Goal: Obtain resource: Download file/media

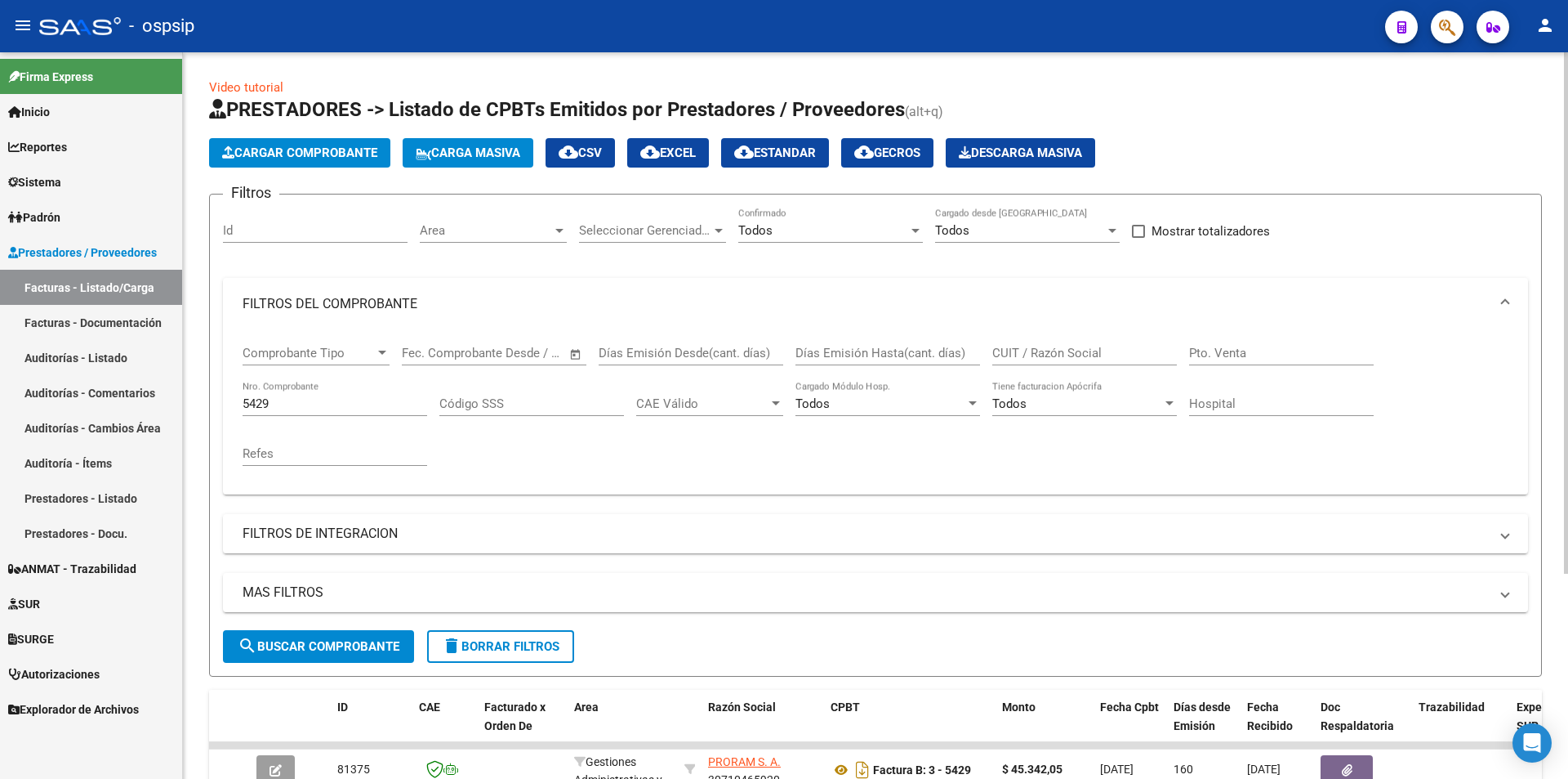
scroll to position [246, 0]
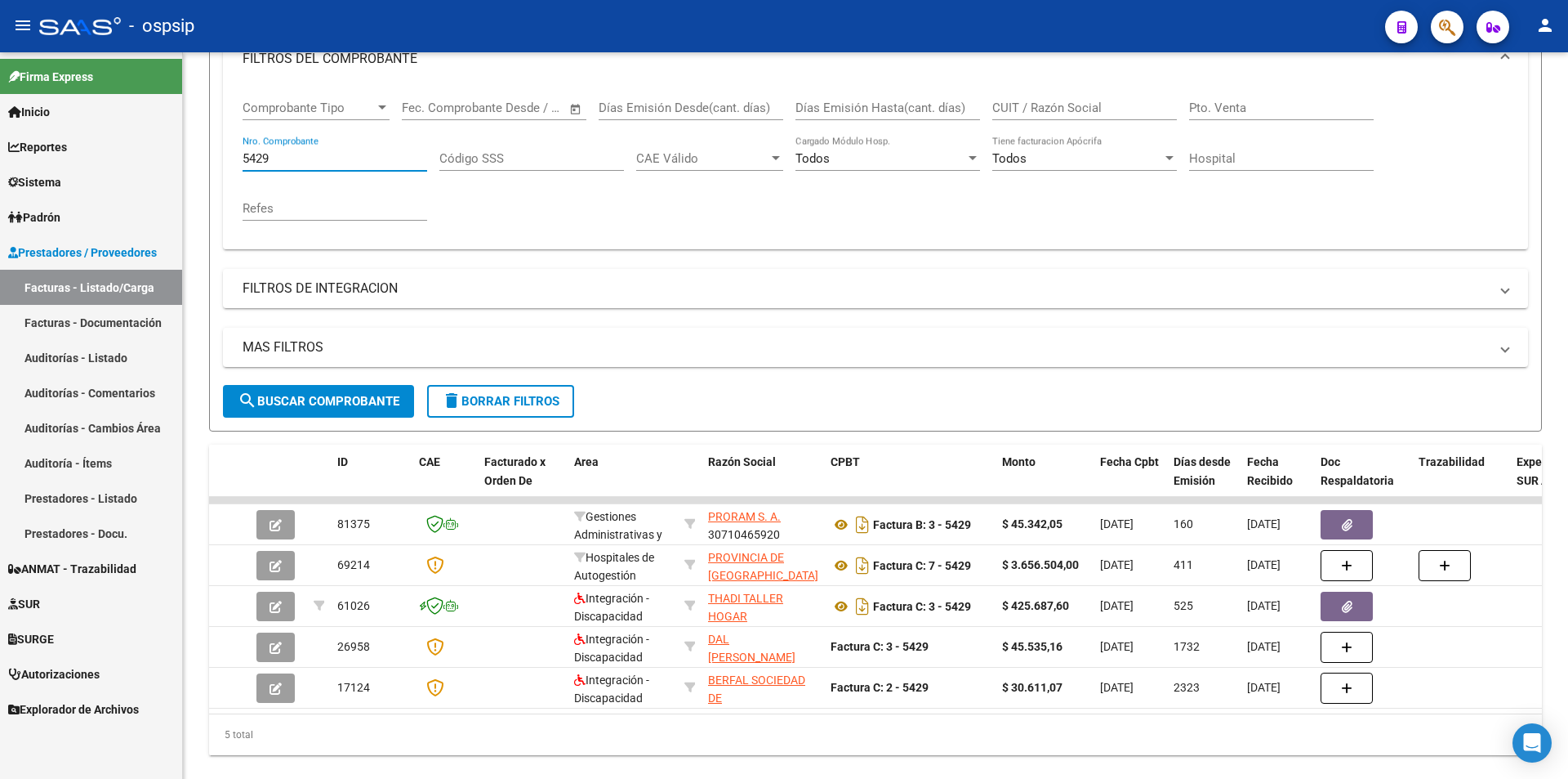
drag, startPoint x: 298, startPoint y: 163, endPoint x: 77, endPoint y: 155, distance: 221.1
click at [77, 155] on mat-sidenav-container "Firma Express Inicio Calendario SSS Instructivos Contacto OS Reportes Egresos D…" at bounding box center [784, 415] width 1568 height 727
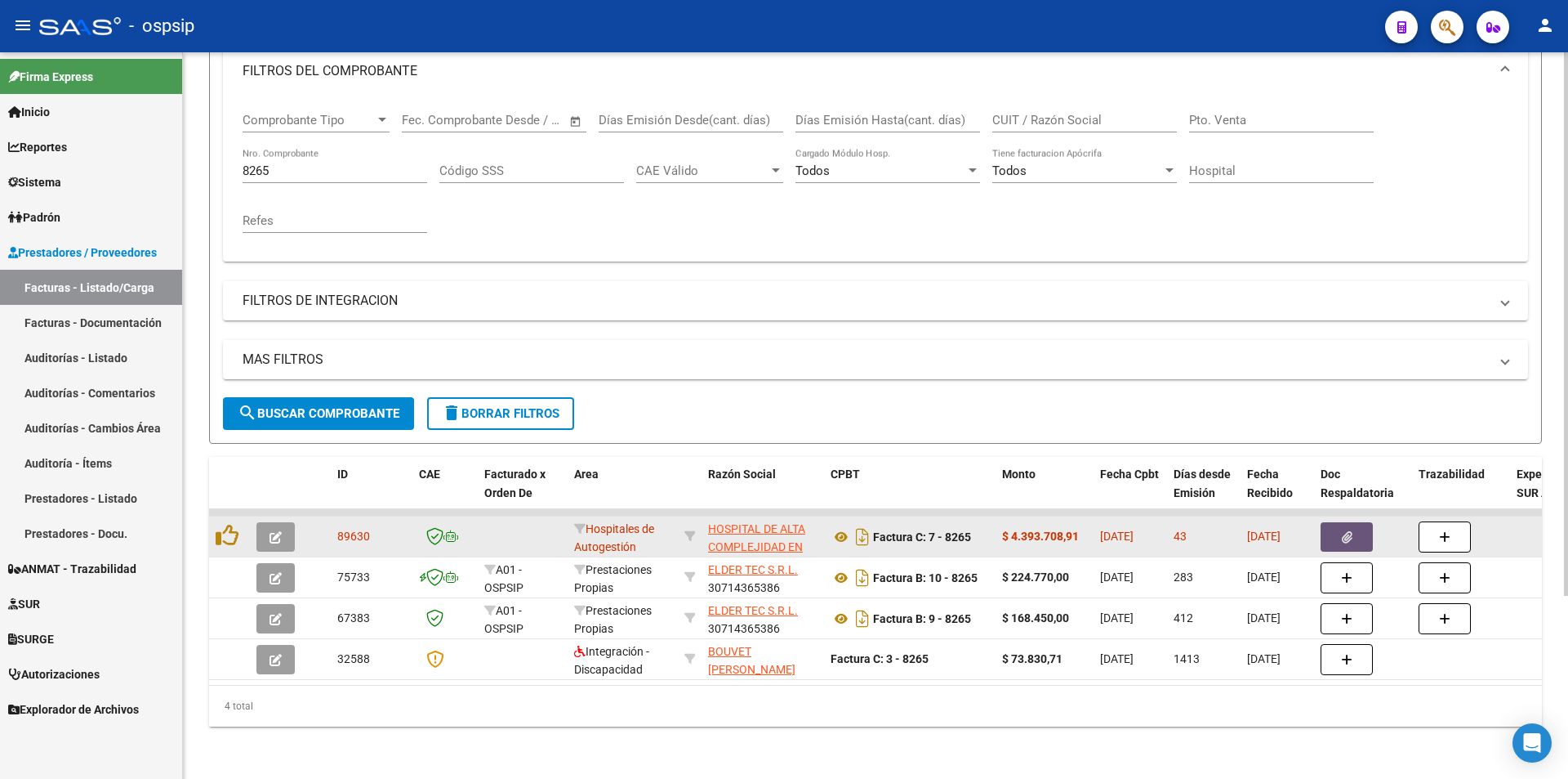
click at [1332, 529] on button "button" at bounding box center [1346, 537] width 52 height 30
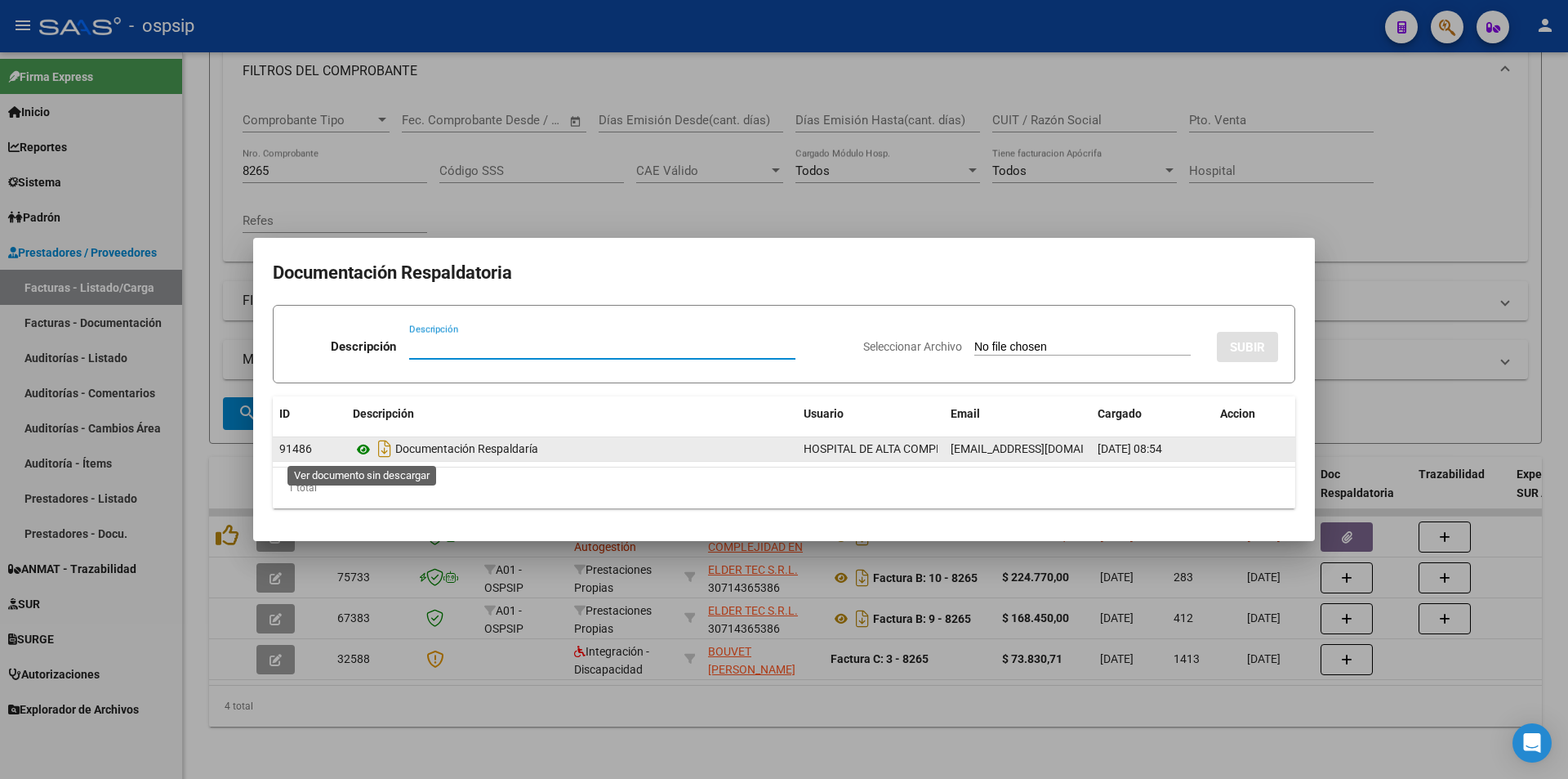
click at [364, 455] on icon at bounding box center [364, 450] width 22 height 20
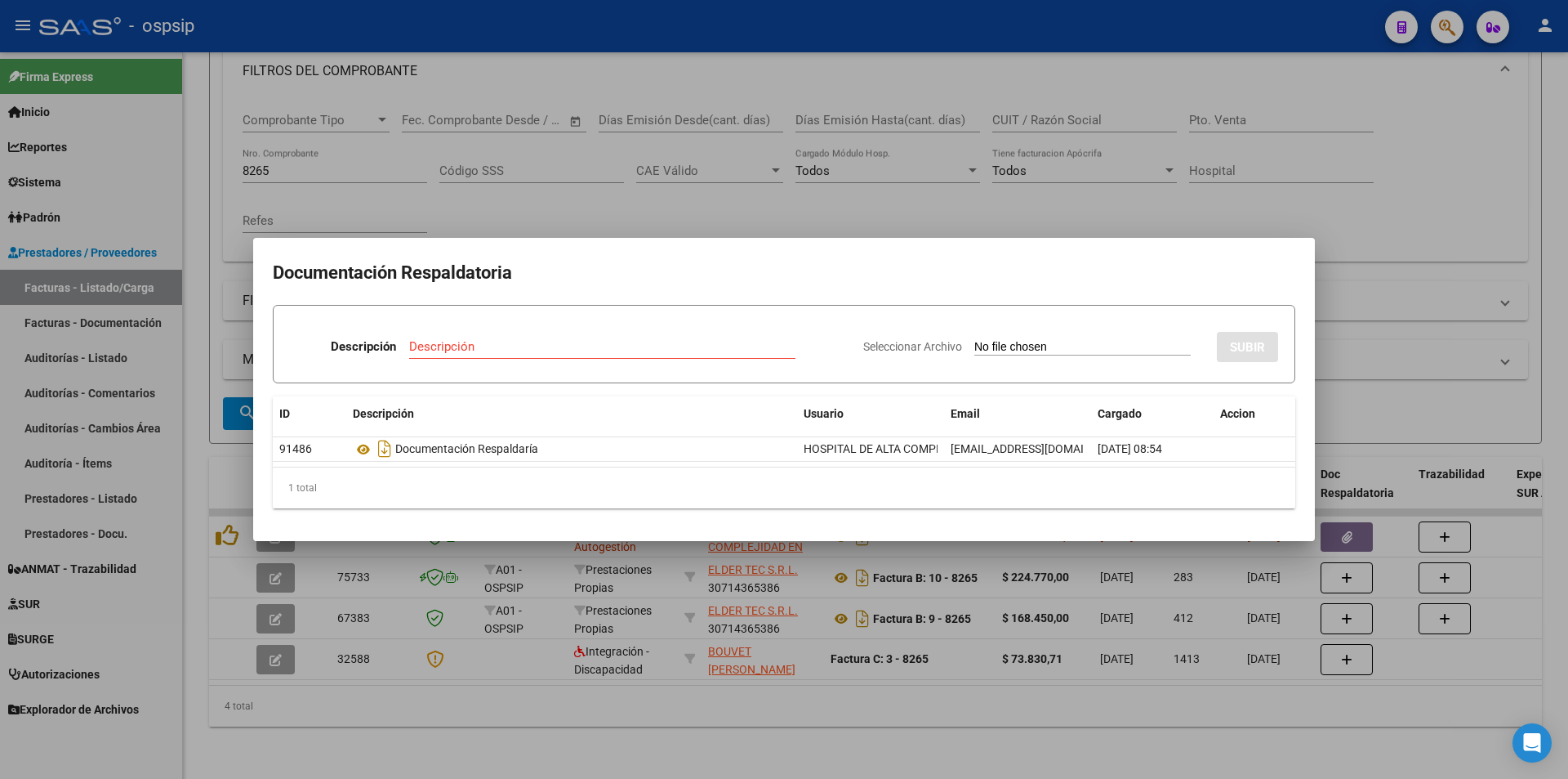
click at [545, 146] on div at bounding box center [784, 390] width 1568 height 779
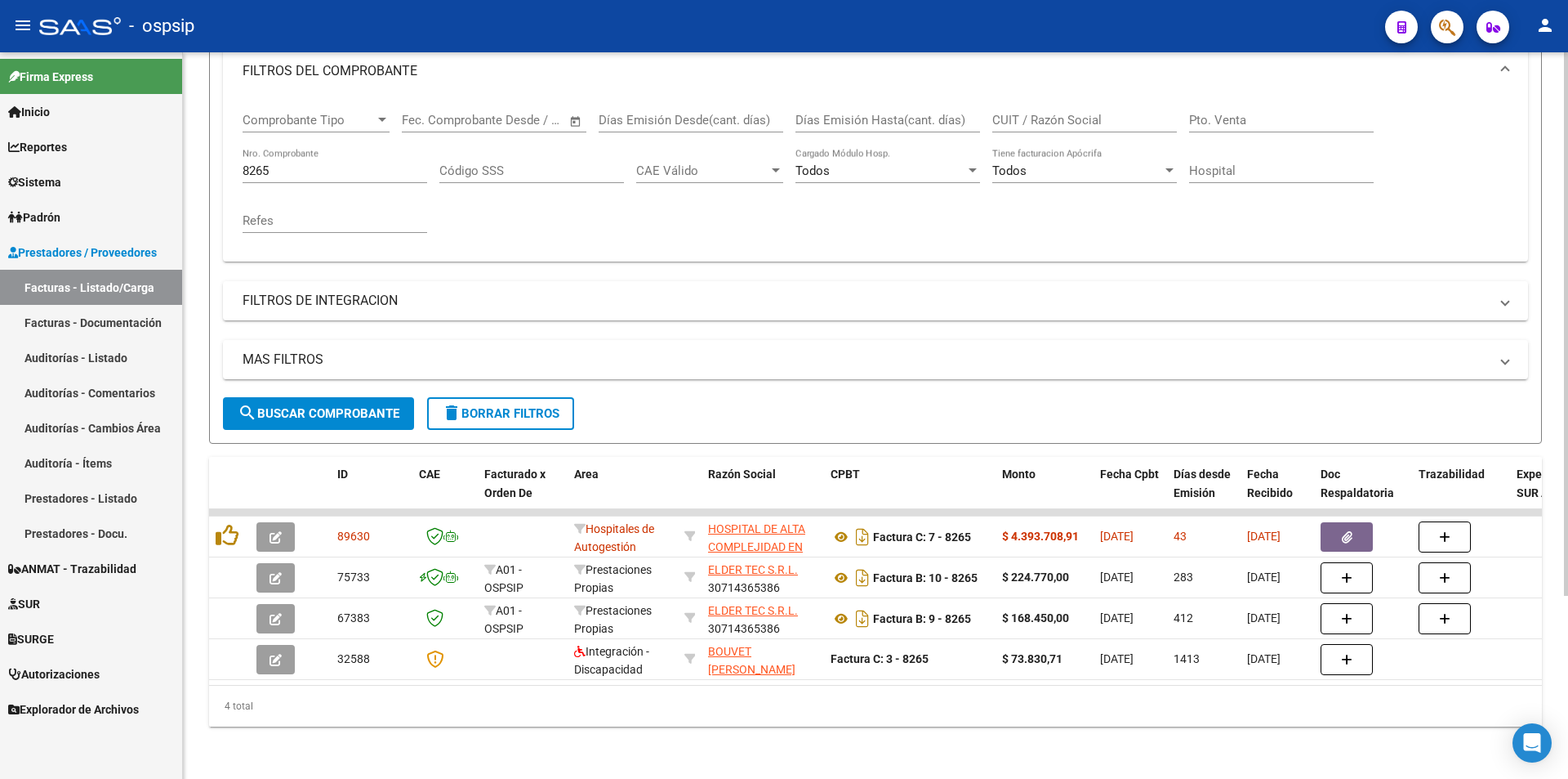
click at [328, 150] on div "8265 Nro. Comprobante" at bounding box center [334, 166] width 184 height 35
type input "8"
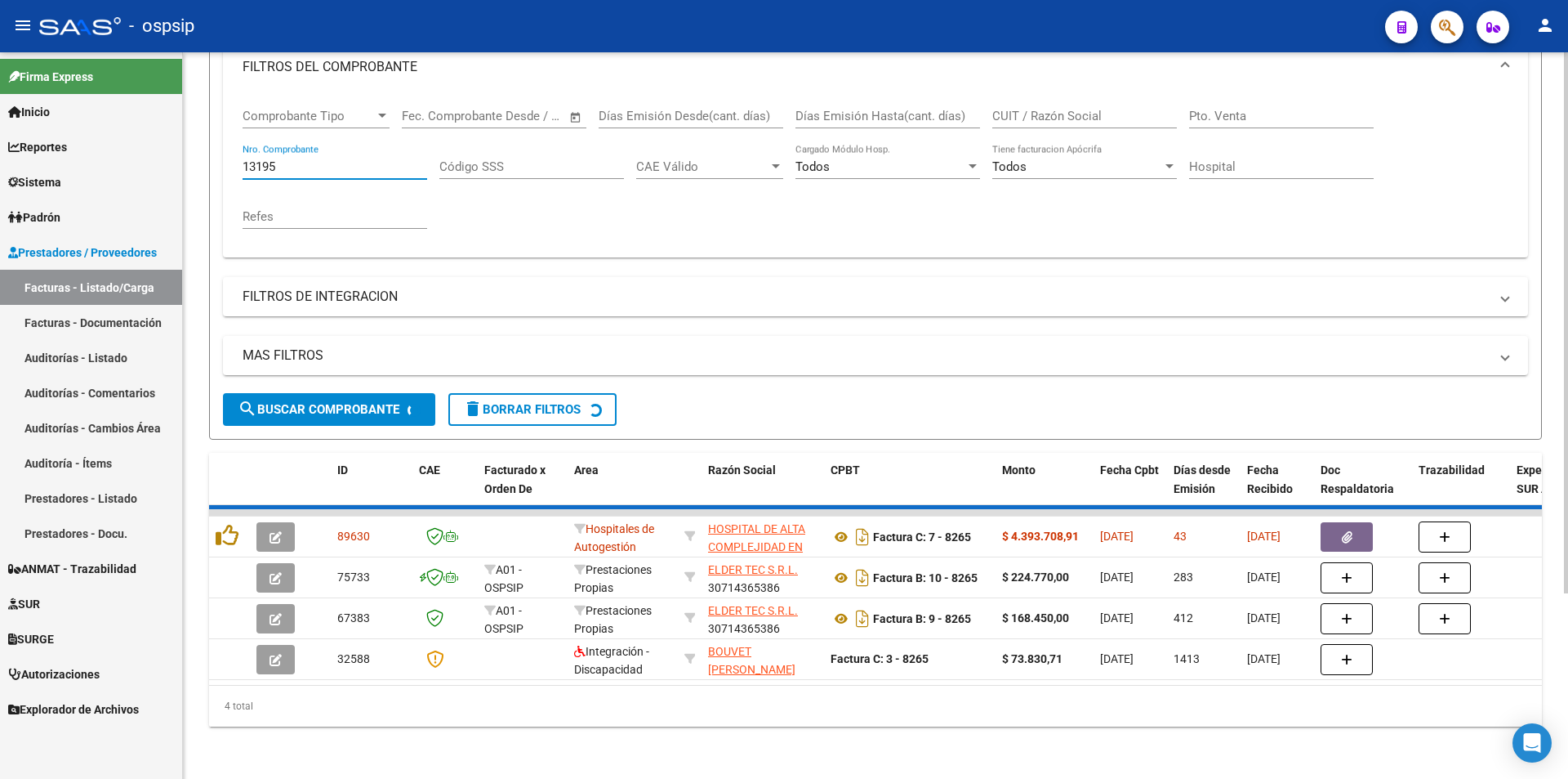
scroll to position [122, 0]
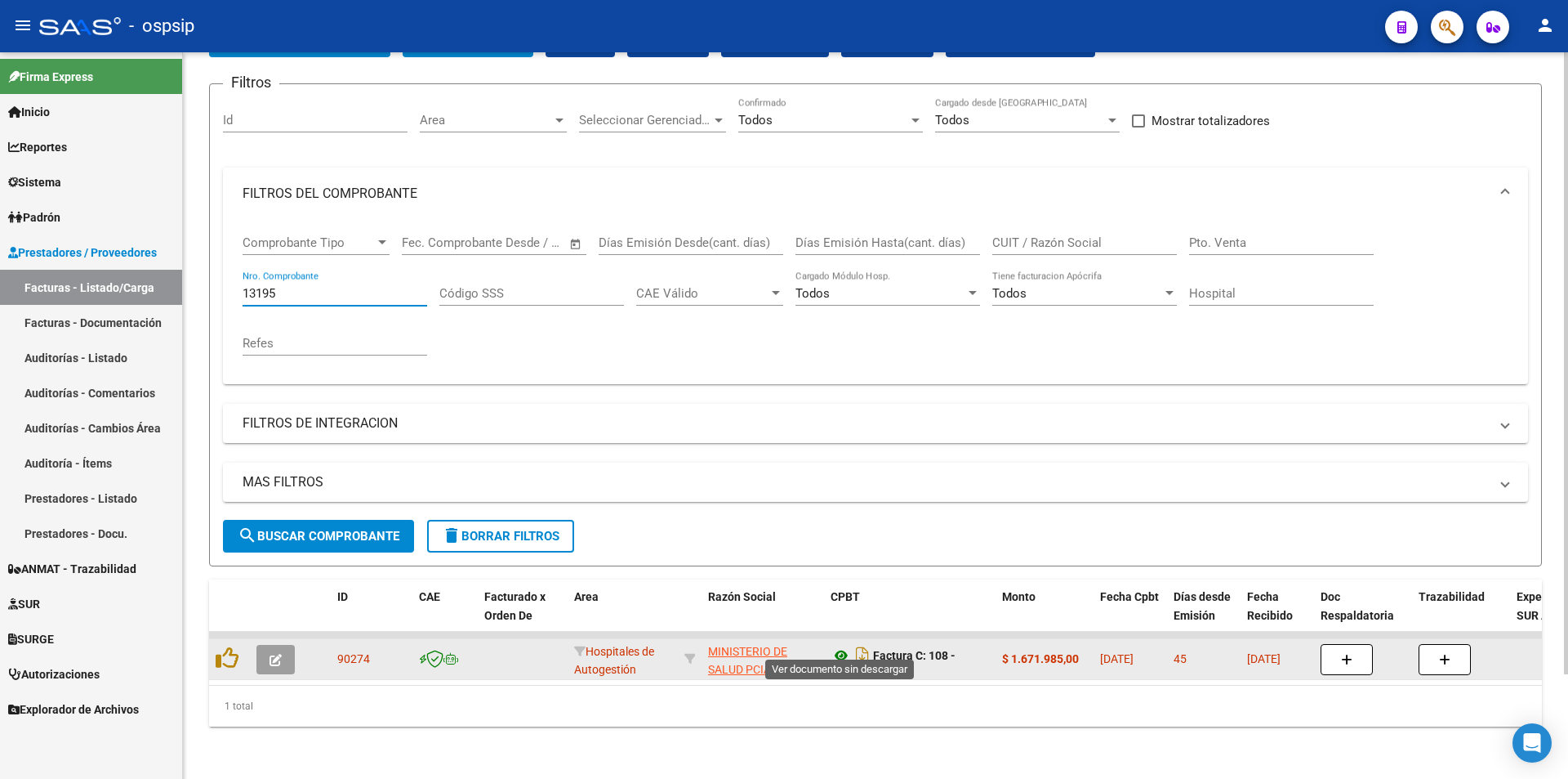
type input "13195"
click at [843, 646] on icon at bounding box center [842, 656] width 22 height 20
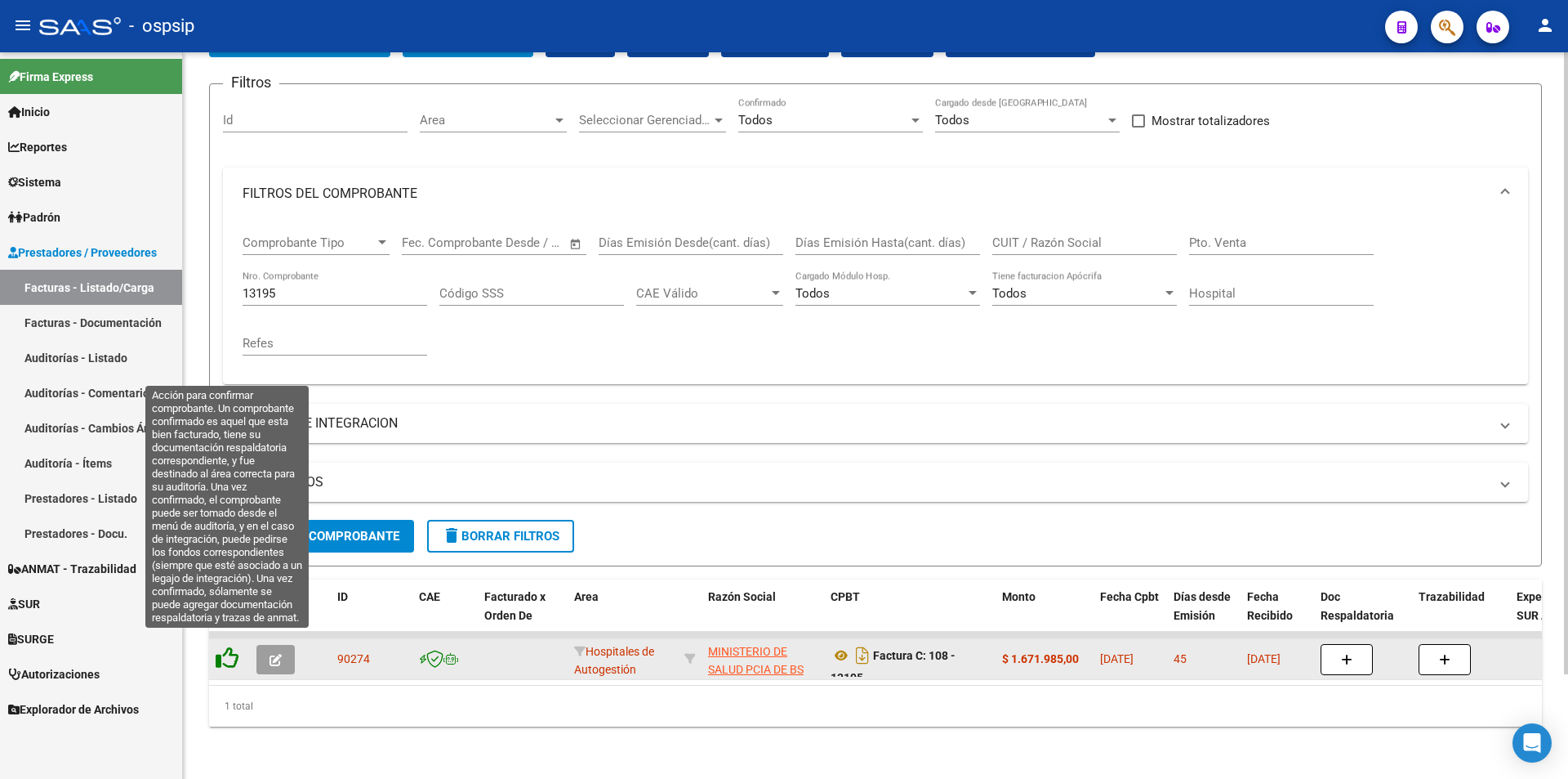
click at [226, 656] on icon at bounding box center [227, 658] width 23 height 23
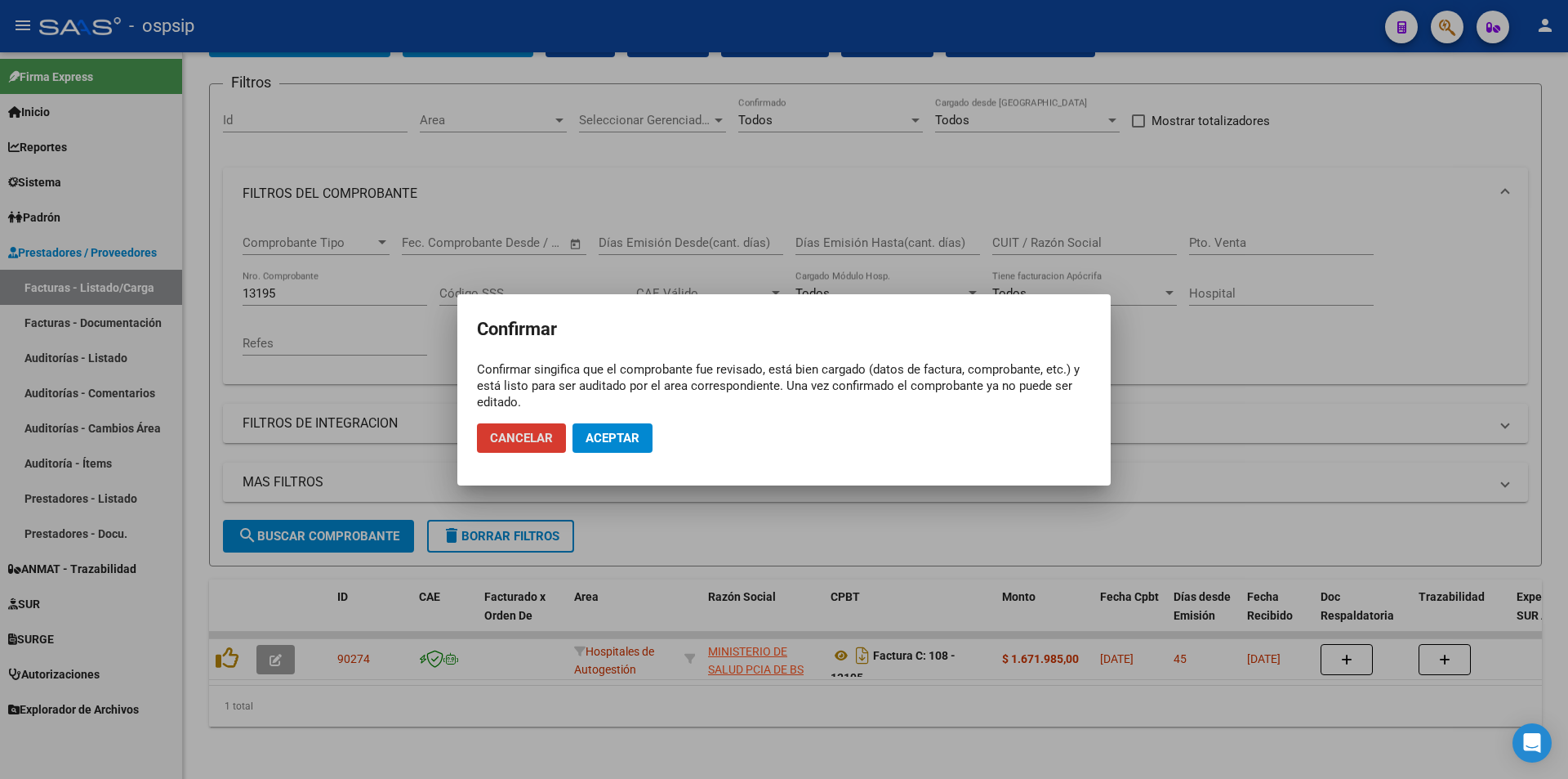
click at [477, 423] on button "Cancelar" at bounding box center [521, 438] width 89 height 30
